Goal: Task Accomplishment & Management: Manage account settings

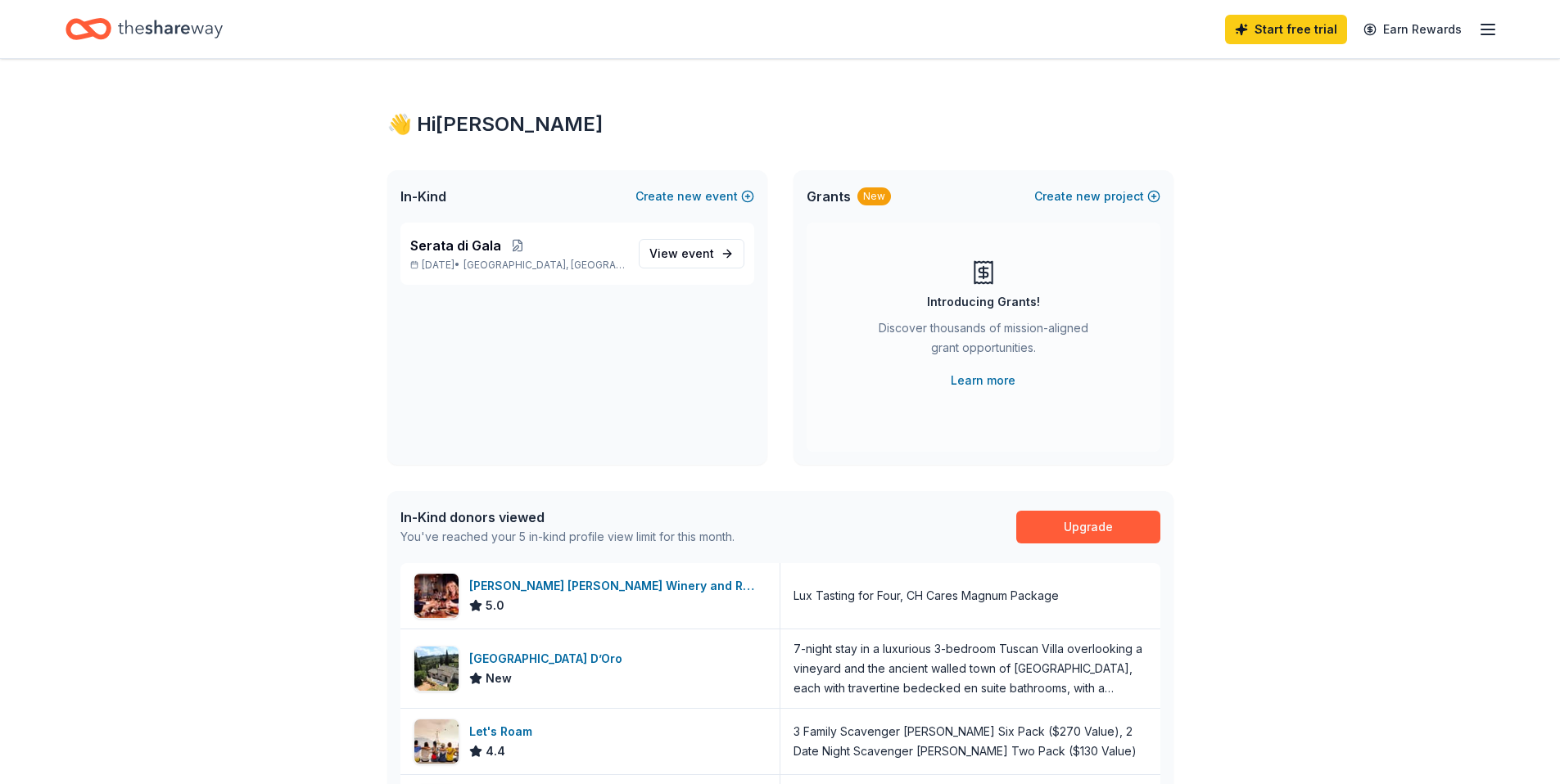
click at [1502, 27] on div "Start free trial Earn Rewards" at bounding box center [780, 29] width 1560 height 58
click at [1489, 25] on icon "button" at bounding box center [1487, 30] width 20 height 20
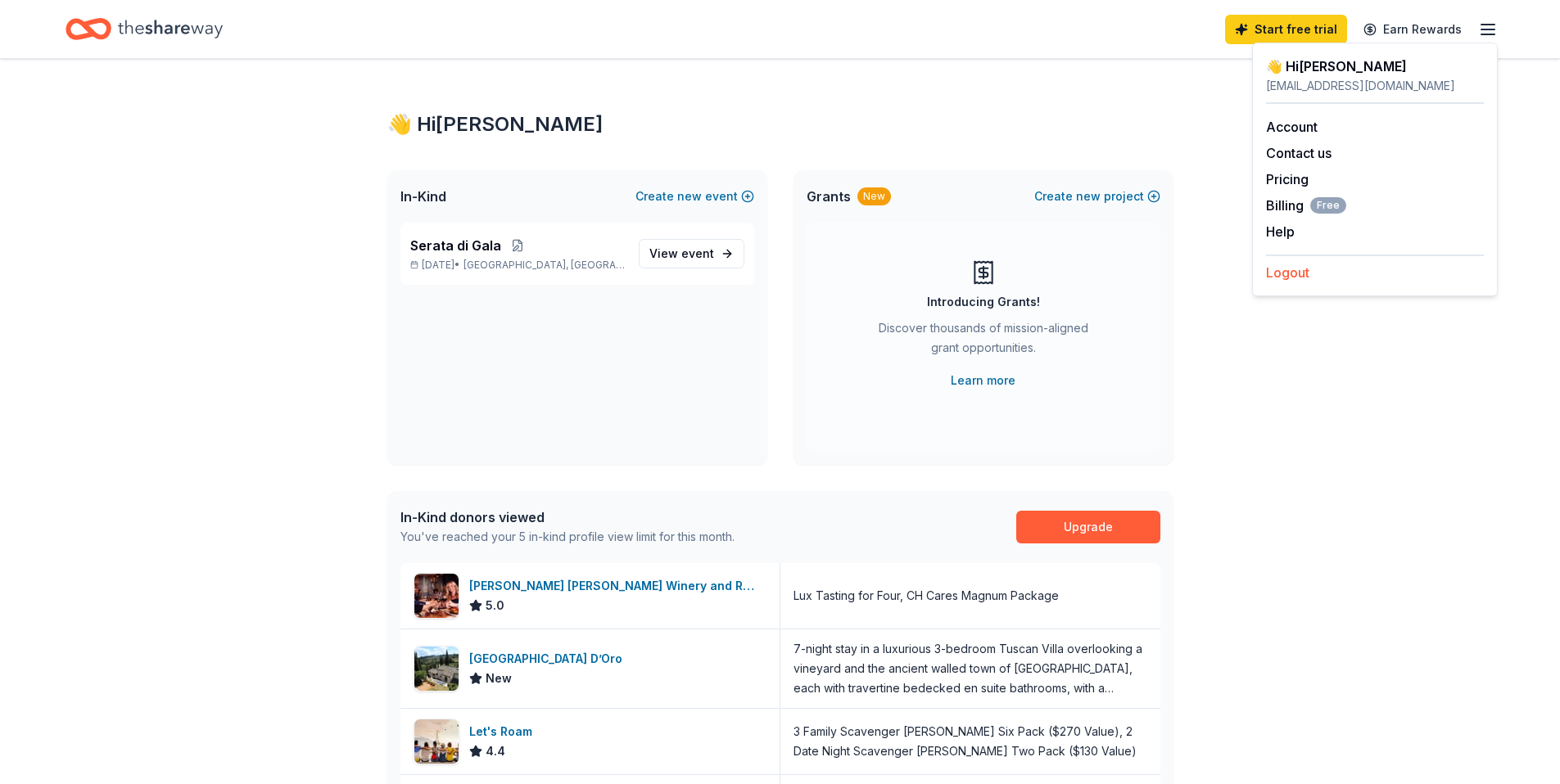
click at [1286, 270] on button "Logout" at bounding box center [1287, 272] width 43 height 20
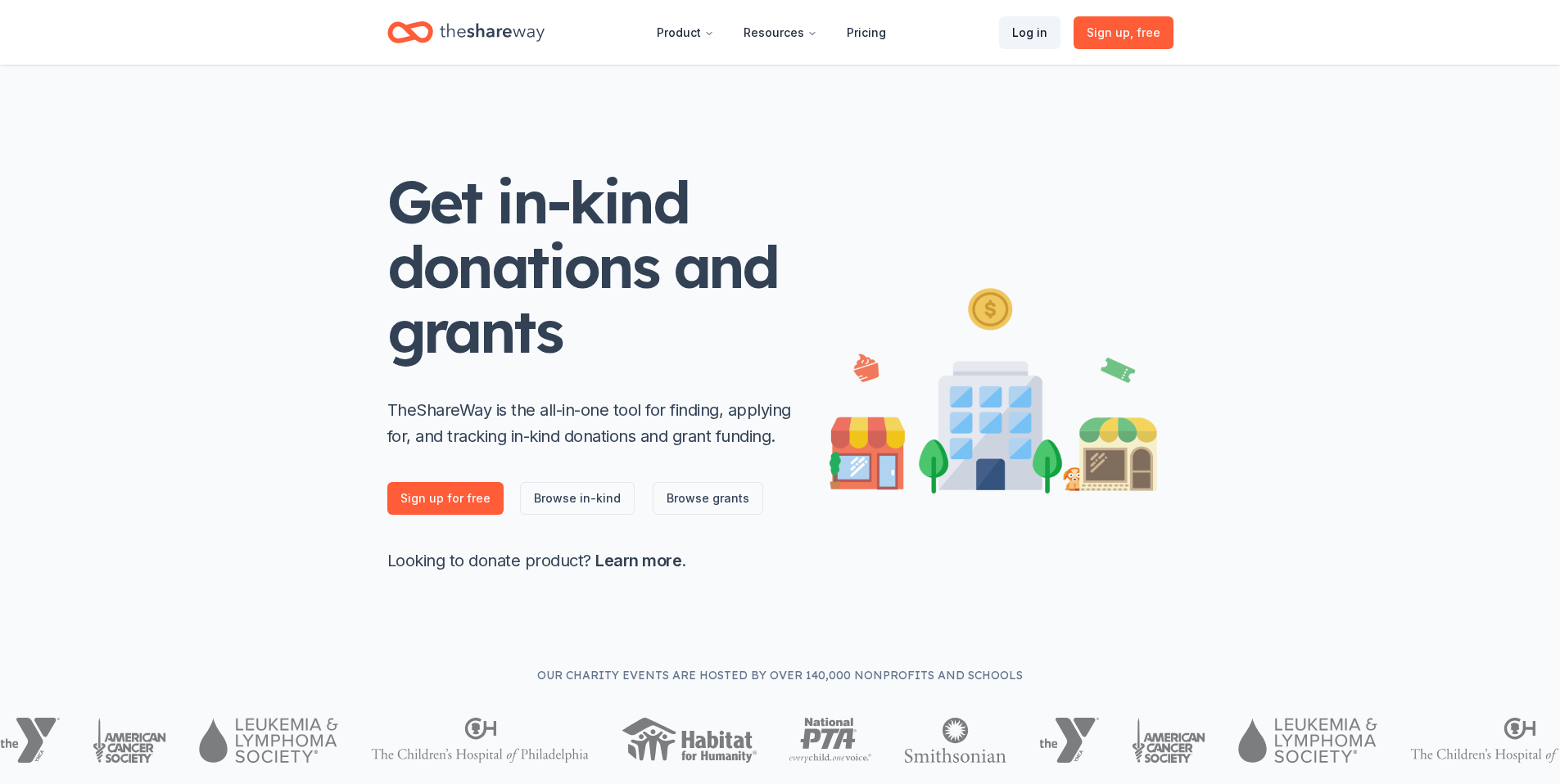
click at [1038, 32] on link "Log in" at bounding box center [1030, 33] width 61 height 33
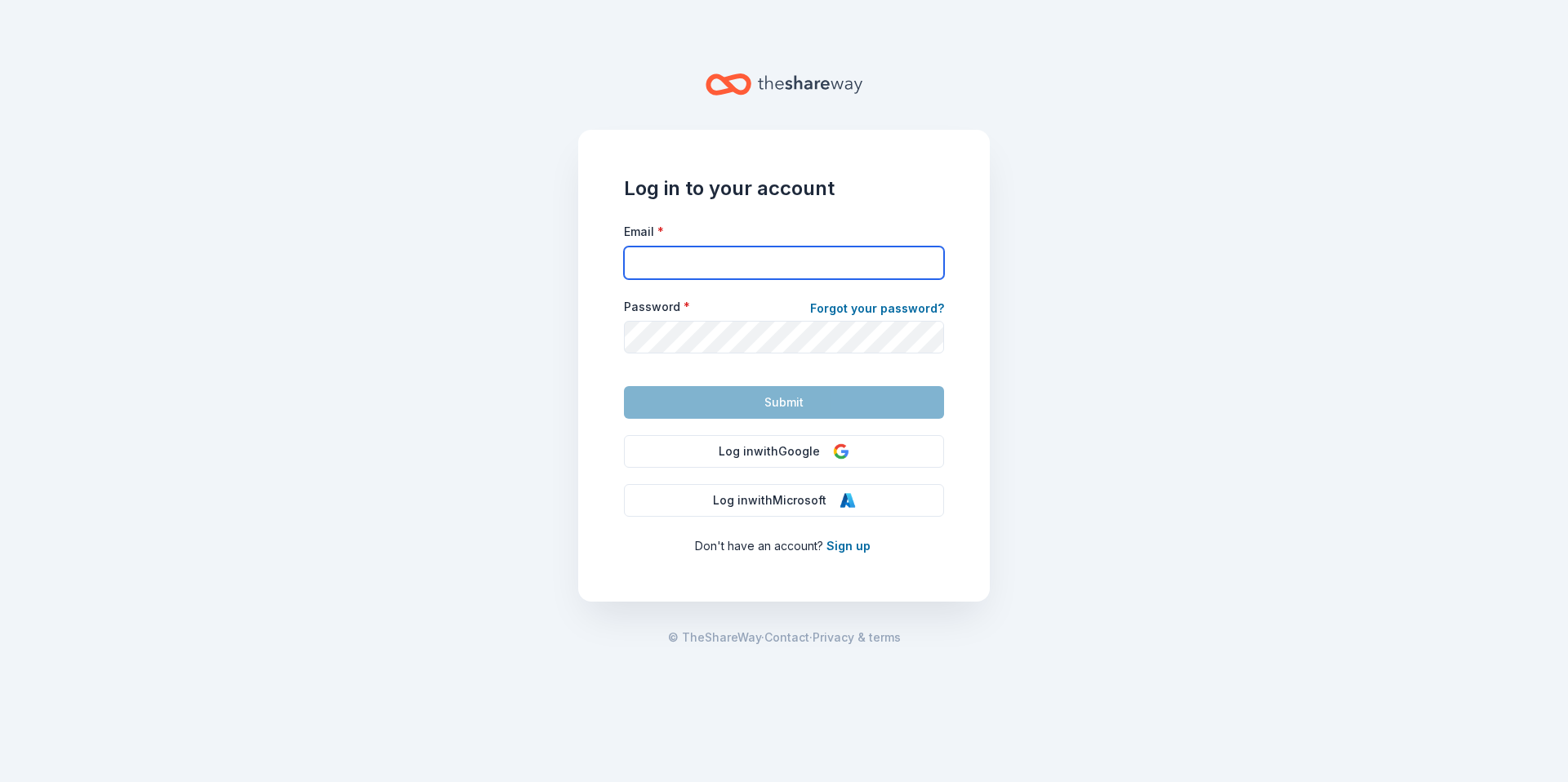
type input "[EMAIL_ADDRESS][DOMAIN_NAME]"
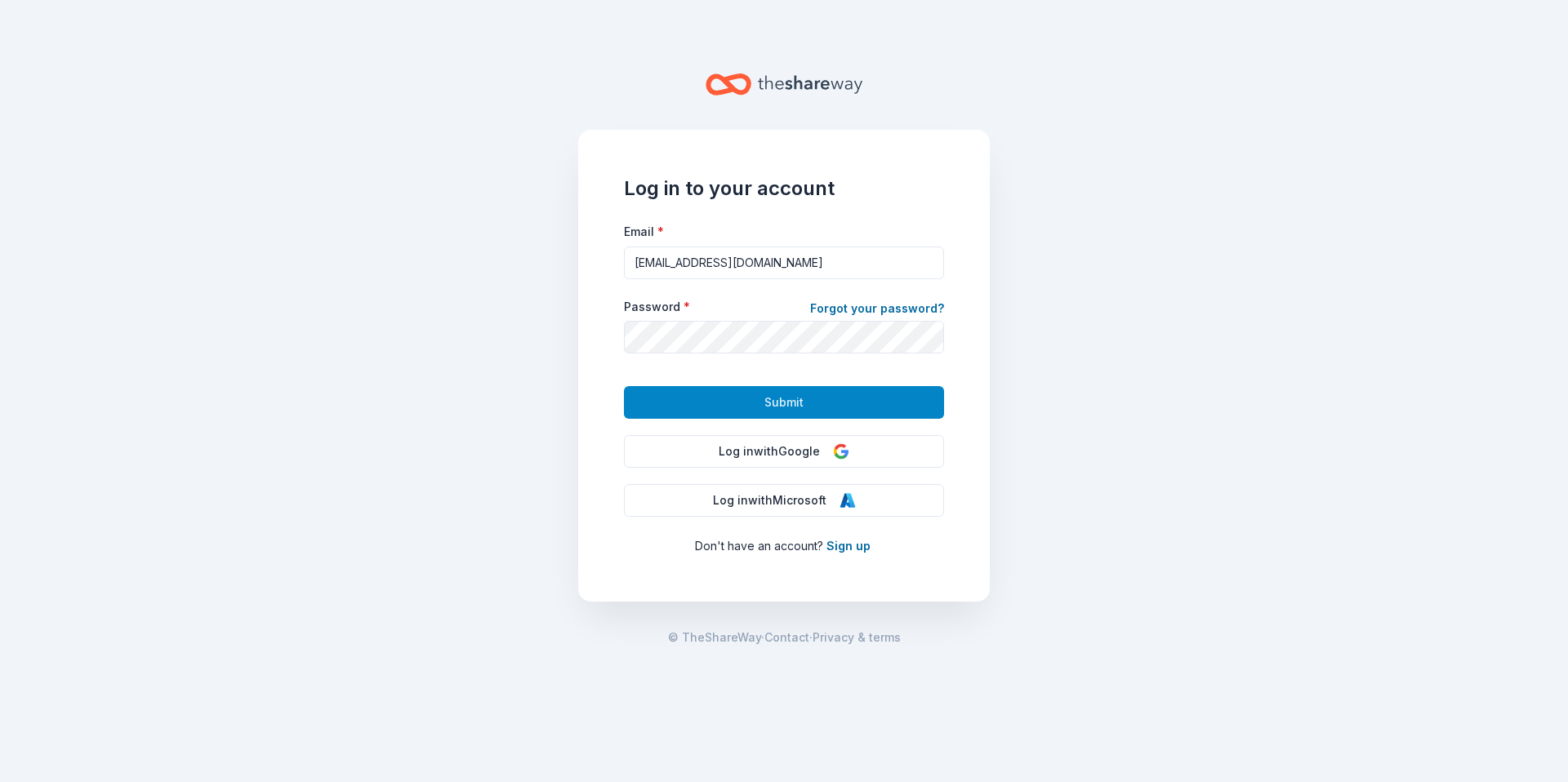
click at [834, 413] on button "Submit" at bounding box center [784, 402] width 320 height 32
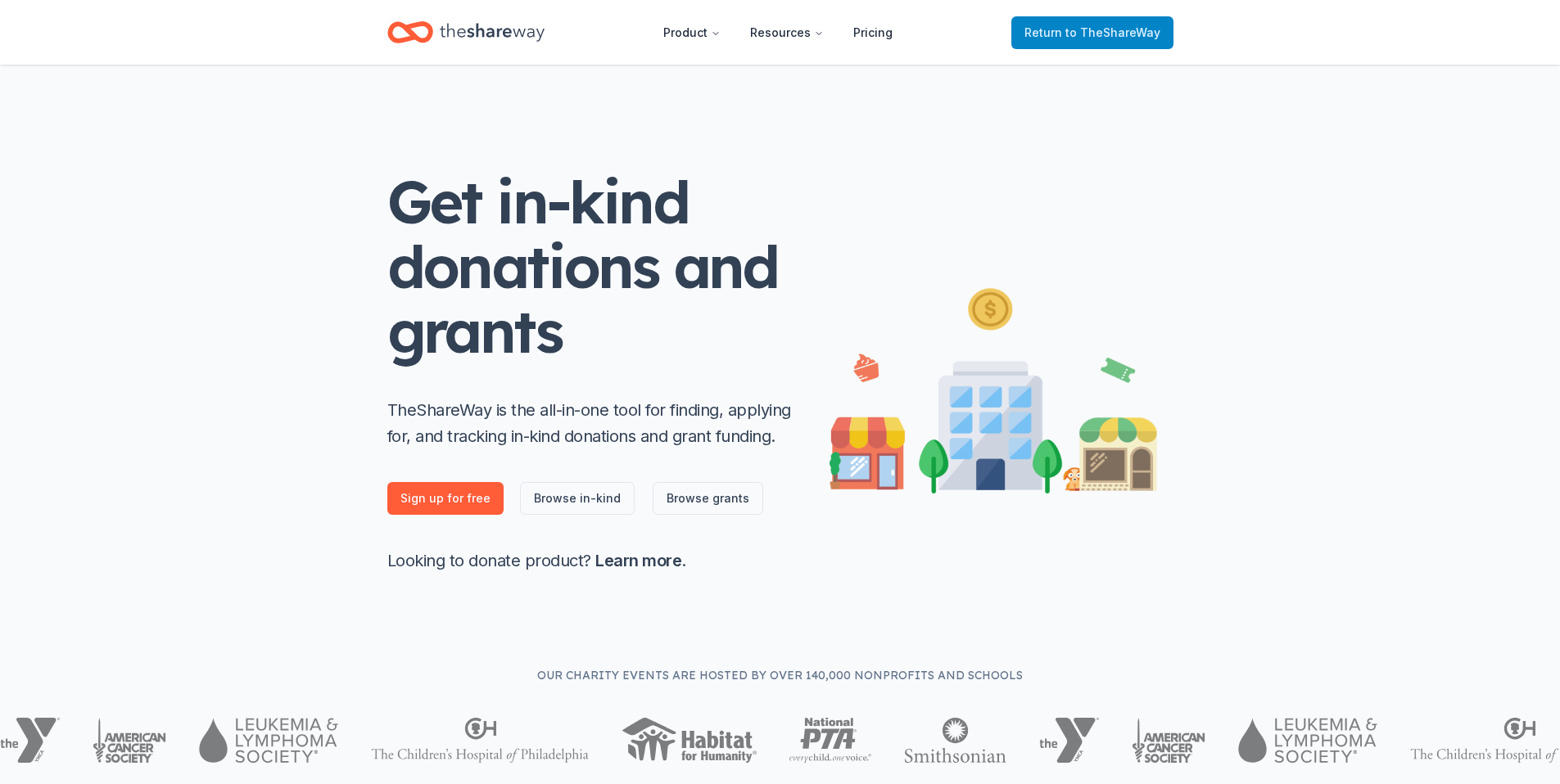
click at [1065, 43] on link "Return to TheShareWay" at bounding box center [1092, 33] width 163 height 33
click at [1081, 27] on span "to TheShareWay" at bounding box center [1112, 33] width 95 height 14
